Goal: Task Accomplishment & Management: Use online tool/utility

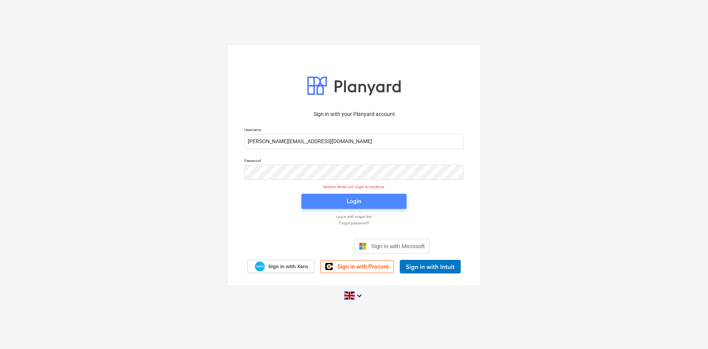
click at [355, 201] on div "Login" at bounding box center [354, 202] width 14 height 10
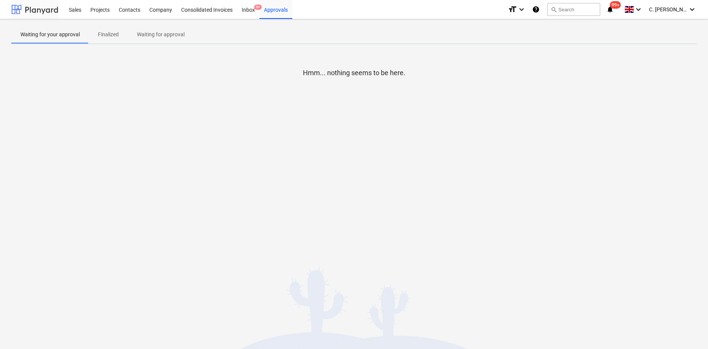
click at [44, 7] on div at bounding box center [34, 9] width 47 height 19
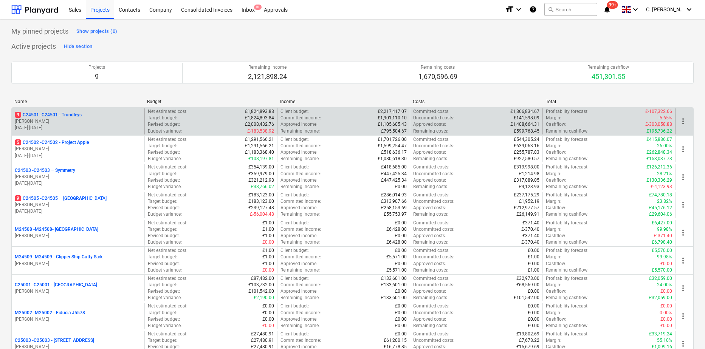
click at [64, 112] on p "9 C24501 - C24501 - Trundleys" at bounding box center [48, 115] width 67 height 6
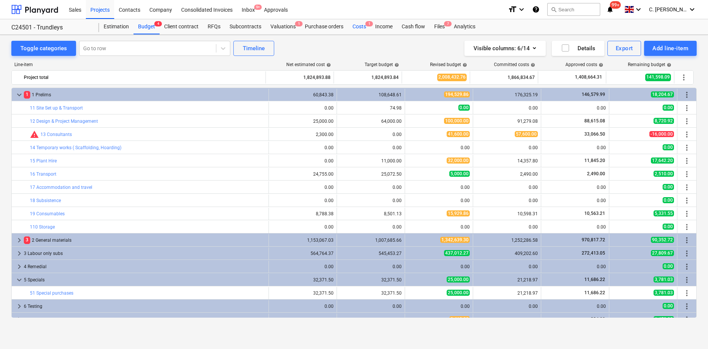
click at [355, 27] on div "Costs 1" at bounding box center [359, 26] width 23 height 15
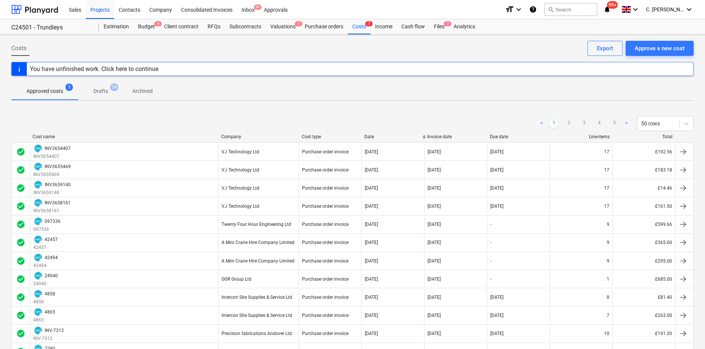
click at [227, 137] on div "Company" at bounding box center [258, 136] width 74 height 5
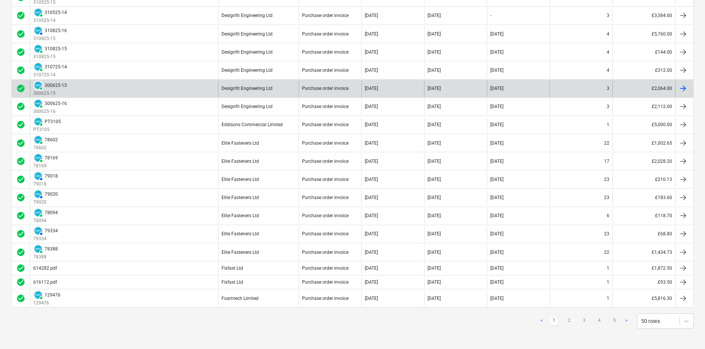
scroll to position [704, 0]
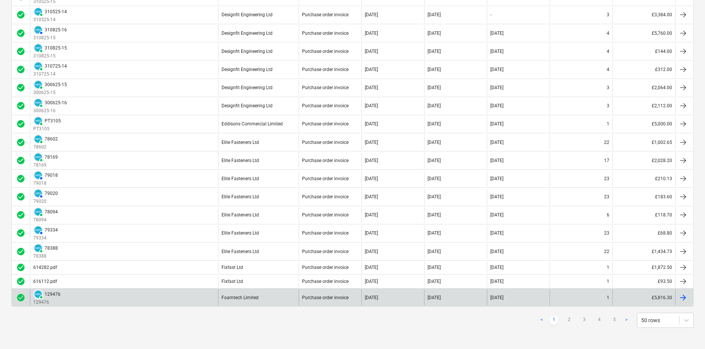
click at [49, 293] on div "129476" at bounding box center [53, 294] width 16 height 5
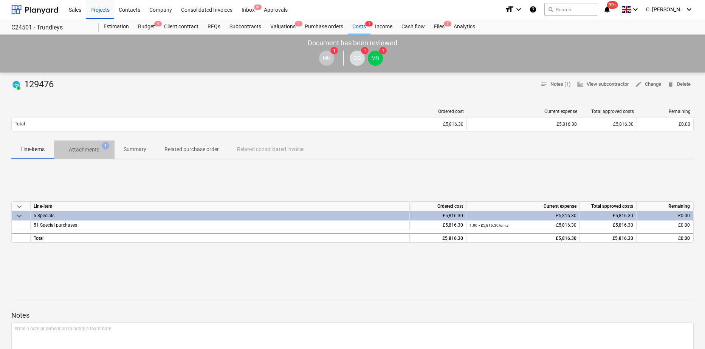
click at [91, 153] on p "Attachments" at bounding box center [84, 150] width 31 height 8
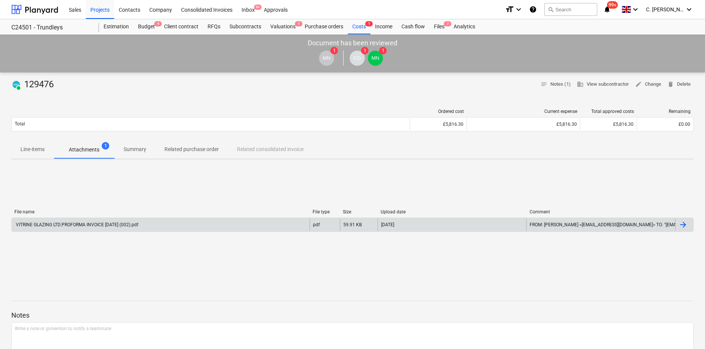
click at [62, 225] on div "VITRINE GLAZING LTD PROFORMA INVOICE [DATE] (002).pdf" at bounding box center [77, 224] width 124 height 5
